Goal: Transaction & Acquisition: Purchase product/service

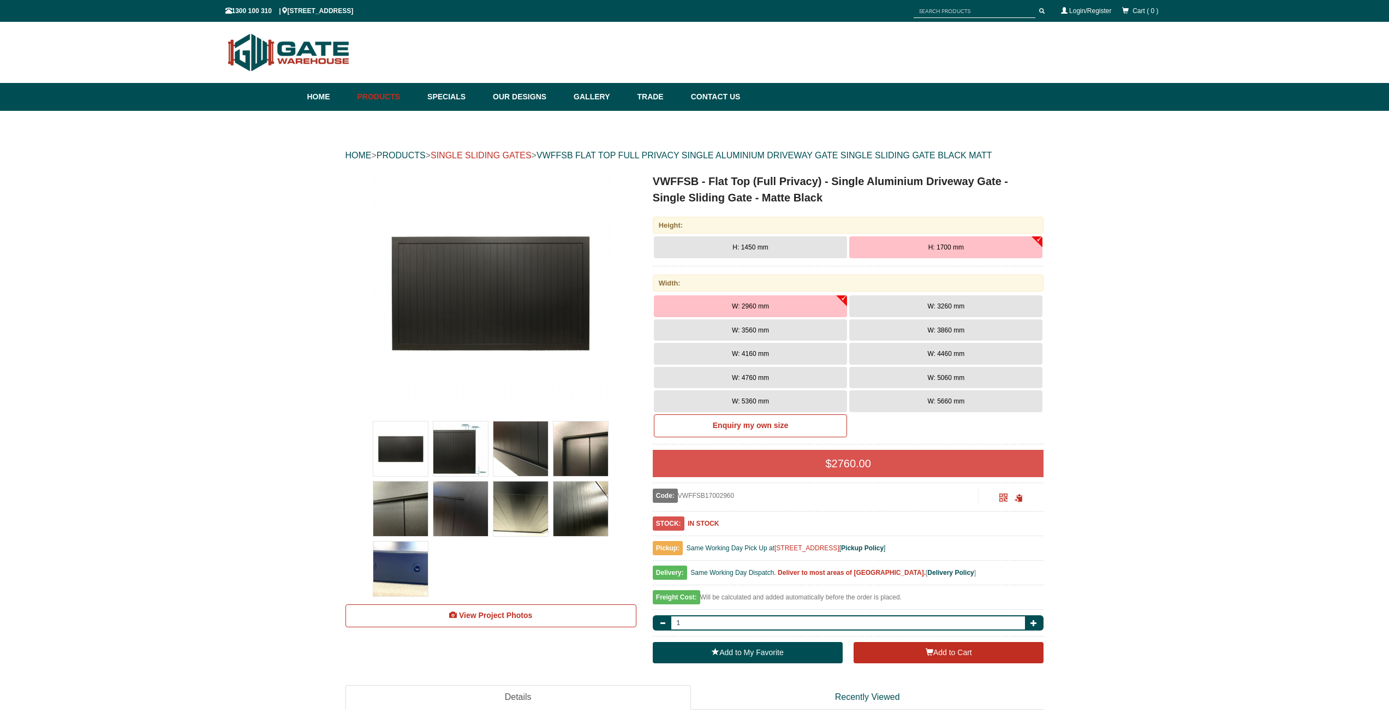
click at [508, 155] on link "SINGLE SLIDING GATES" at bounding box center [480, 155] width 101 height 9
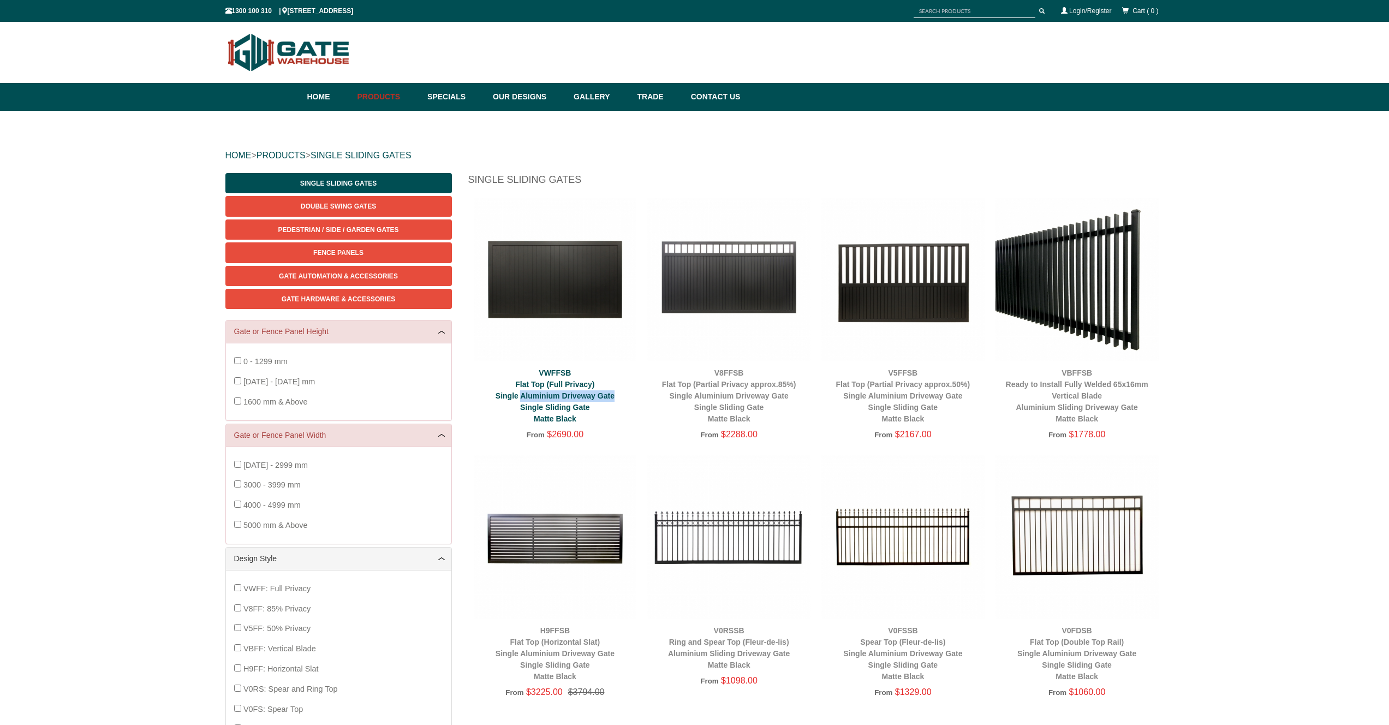
drag, startPoint x: 596, startPoint y: 396, endPoint x: 520, endPoint y: 397, distance: 76.4
click at [520, 397] on div "VWFFSB Flat Top (Full Privacy) Single Aluminium Driveway Gate Single Sliding Ga…" at bounding box center [555, 395] width 163 height 57
copy link "Aluminium Driveway Gate"
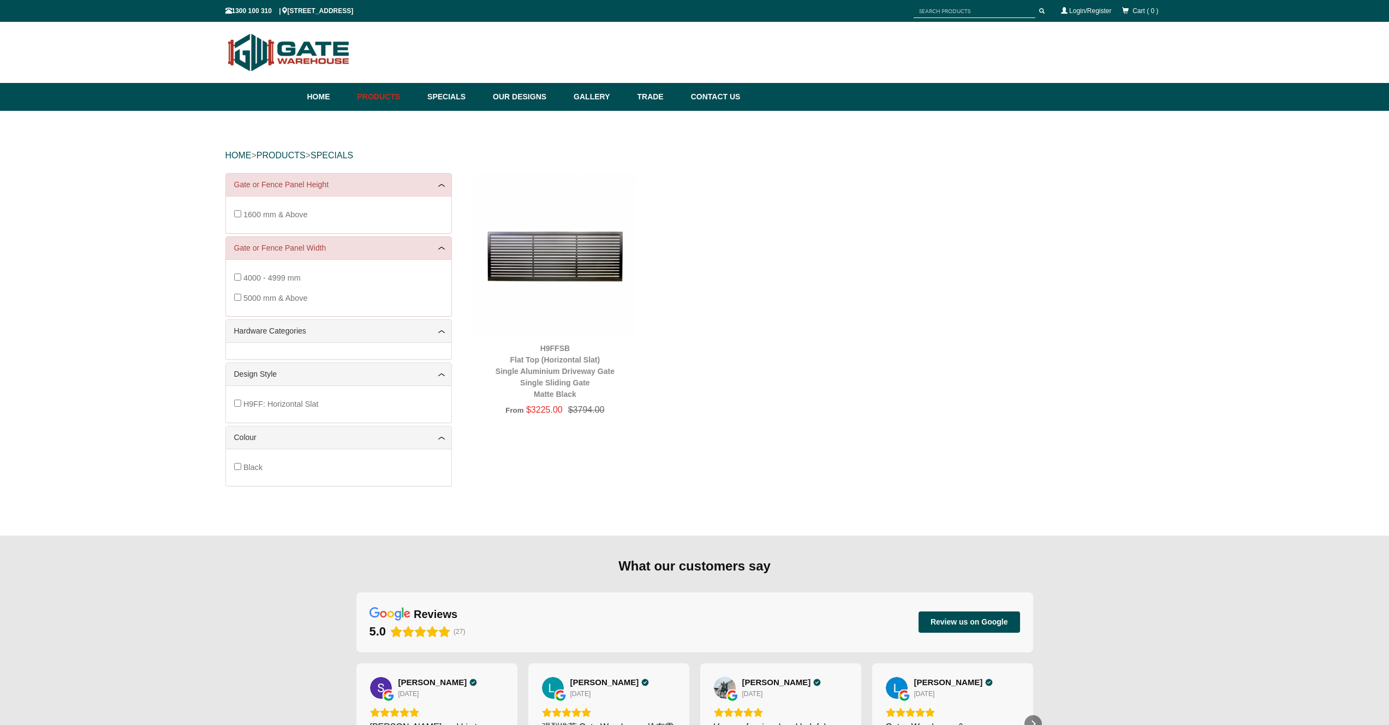
click at [280, 209] on label "1600 mm & Above" at bounding box center [275, 215] width 64 height 20
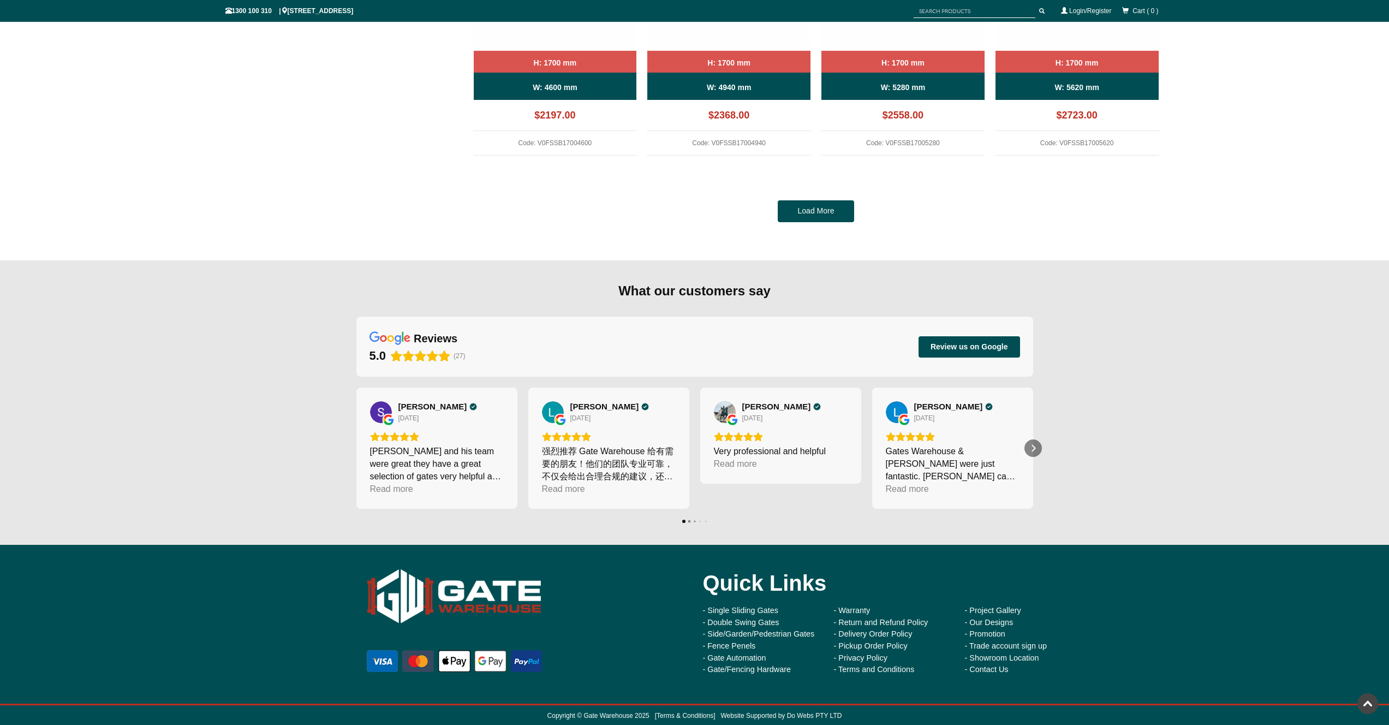
scroll to position [1145, 0]
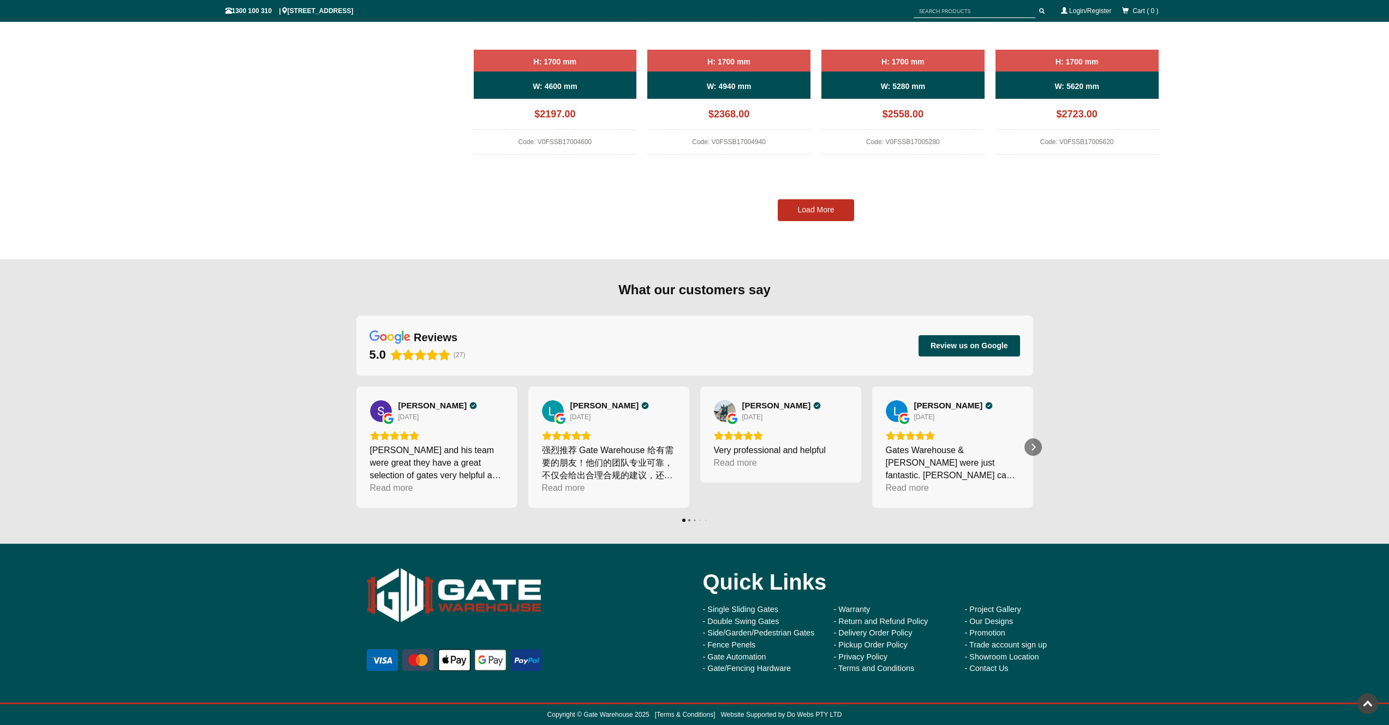
click at [815, 214] on link "Load More" at bounding box center [815, 210] width 76 height 22
